Goal: Find contact information: Find contact information

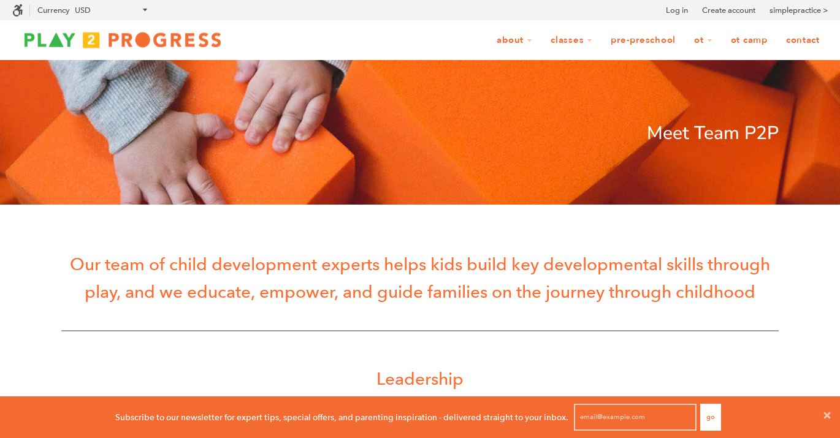
click at [808, 37] on link "Contact" at bounding box center [803, 40] width 50 height 23
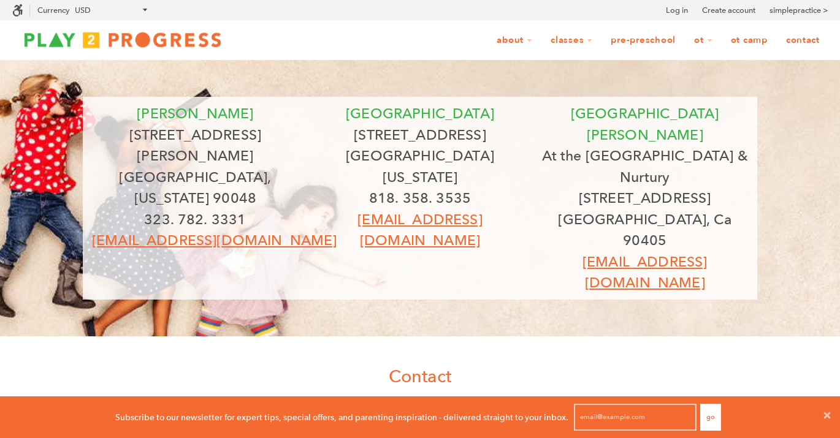
scroll to position [1, 1]
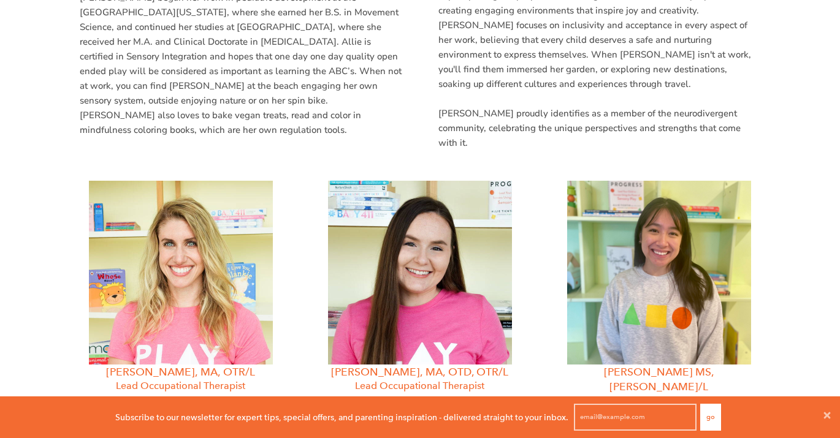
scroll to position [1088, 0]
